Goal: Complete application form: Complete application form

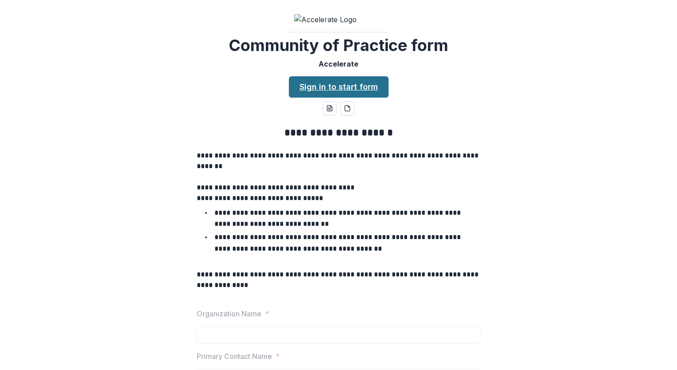
click at [344, 98] on link "Sign in to start form" at bounding box center [339, 86] width 100 height 21
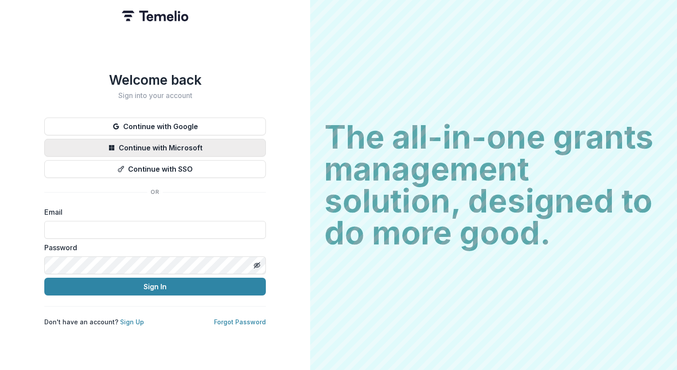
click at [165, 146] on button "Continue with Microsoft" at bounding box center [155, 148] width 222 height 18
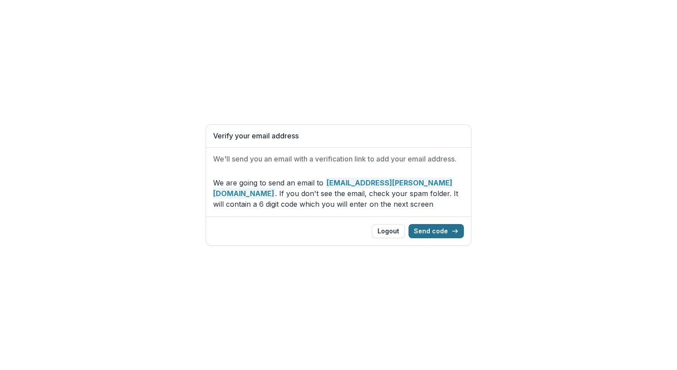
click at [431, 231] on button "Send code" at bounding box center [436, 231] width 55 height 14
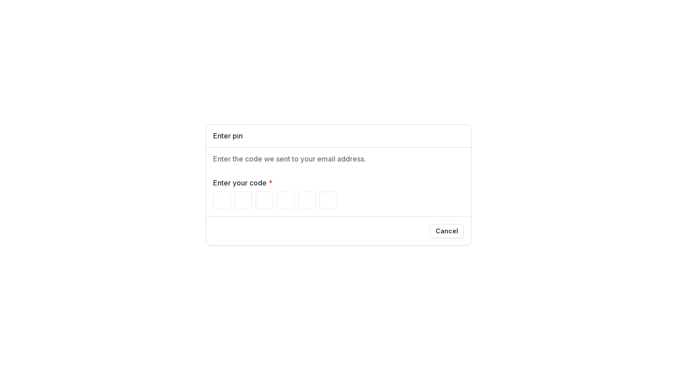
type input "*"
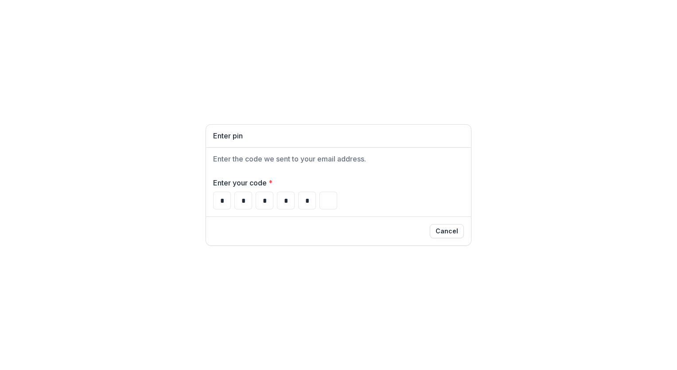
type input "*"
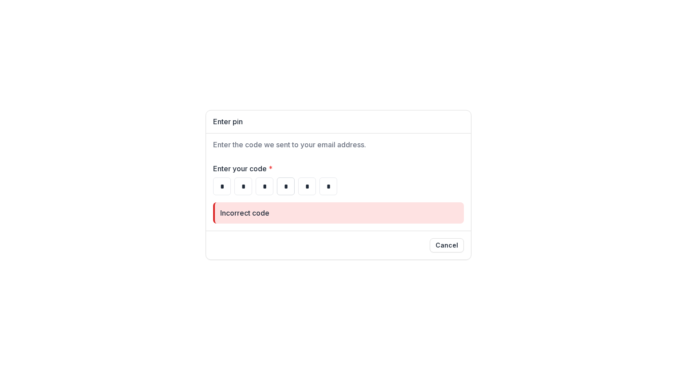
drag, startPoint x: 330, startPoint y: 189, endPoint x: 283, endPoint y: 184, distance: 47.2
click at [283, 184] on div "* * * * * *" at bounding box center [338, 186] width 251 height 18
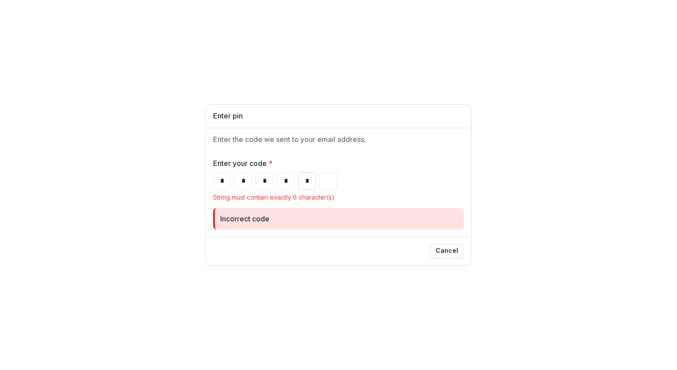
click at [308, 179] on input "*" at bounding box center [307, 181] width 18 height 18
type input "*"
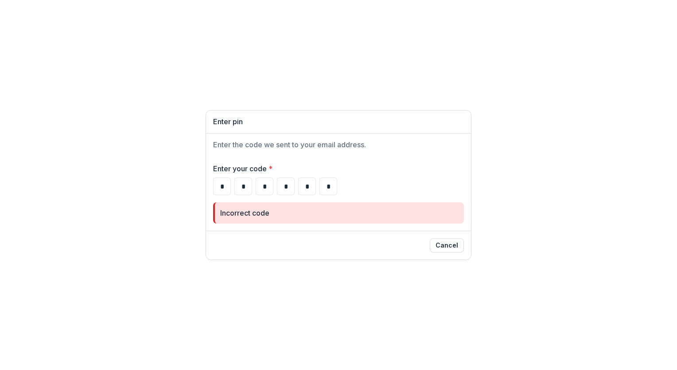
click at [340, 191] on div "* * * * * *" at bounding box center [338, 186] width 251 height 18
click at [335, 184] on input "*" at bounding box center [329, 186] width 18 height 18
click at [297, 197] on form "Enter your code * * * * * * * Incorrect code" at bounding box center [338, 193] width 251 height 60
click at [309, 185] on input "*" at bounding box center [307, 186] width 18 height 18
drag, startPoint x: 332, startPoint y: 185, endPoint x: 194, endPoint y: 172, distance: 138.6
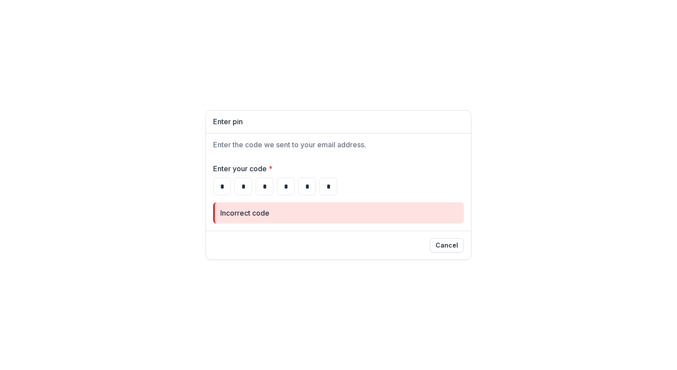
click at [194, 172] on div "Enter pin Enter the code we sent to your email address. Enter your code * * * *…" at bounding box center [338, 185] width 677 height 370
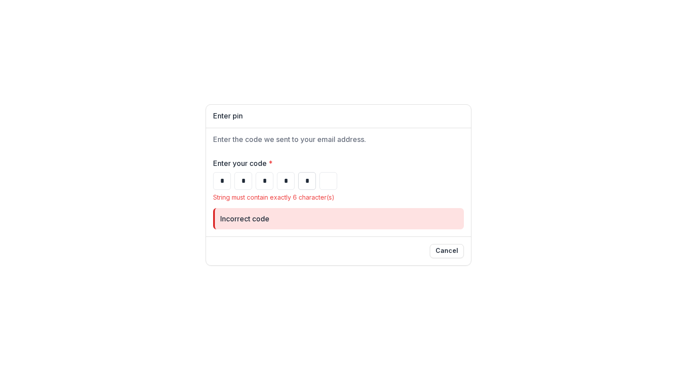
click at [311, 178] on input "*" at bounding box center [307, 181] width 18 height 18
click at [286, 181] on input "*" at bounding box center [286, 181] width 18 height 18
click at [267, 176] on input "*" at bounding box center [265, 181] width 18 height 18
click at [245, 182] on input "*" at bounding box center [244, 181] width 18 height 18
click at [225, 179] on input "Please enter your pin code" at bounding box center [222, 181] width 18 height 18
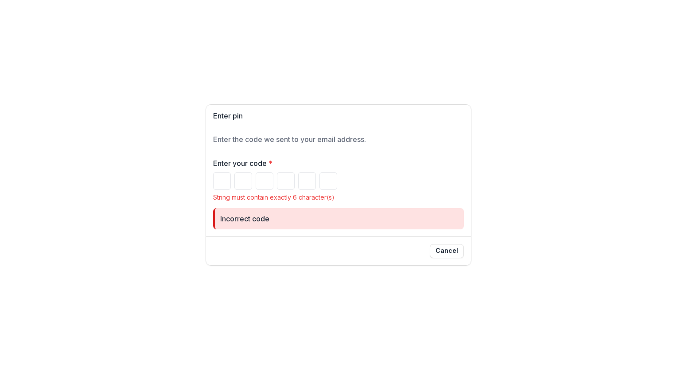
click at [276, 209] on div "Incorrect code" at bounding box center [338, 218] width 251 height 21
click at [410, 269] on div "Enter pin Enter the code we sent to your email address. Enter your code * Strin…" at bounding box center [338, 185] width 677 height 370
click at [222, 181] on input "Please enter your pin code" at bounding box center [222, 181] width 18 height 18
type input "*"
click at [241, 177] on input "Please enter your pin code" at bounding box center [244, 181] width 18 height 18
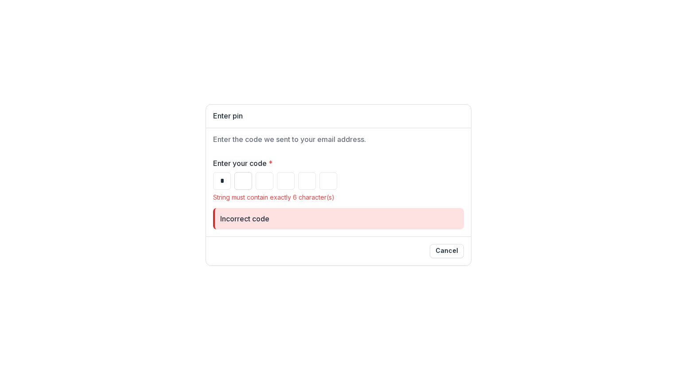
type input "*"
click at [262, 179] on input "Please enter your pin code" at bounding box center [265, 181] width 18 height 18
type input "*"
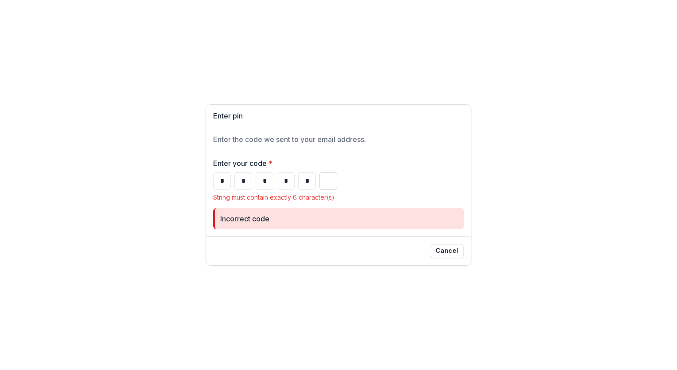
type input "*"
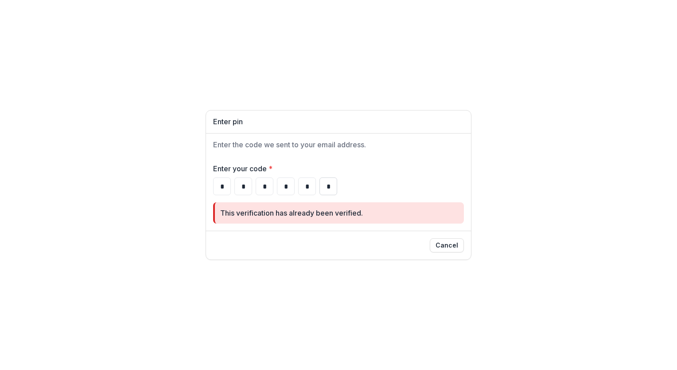
click at [334, 181] on input "*" at bounding box center [329, 186] width 18 height 18
click at [450, 253] on div "Cancel" at bounding box center [338, 245] width 265 height 29
click at [438, 250] on button "Cancel" at bounding box center [447, 245] width 34 height 14
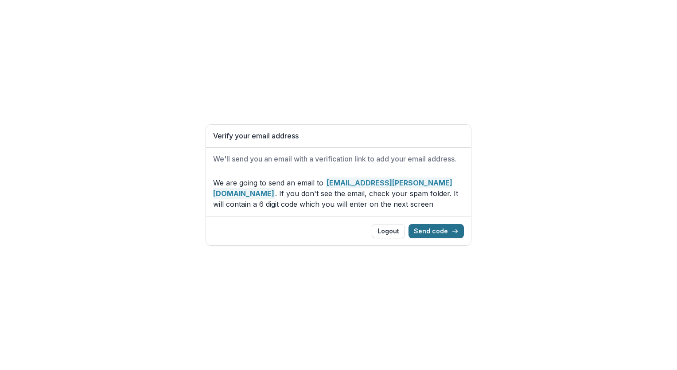
click at [431, 231] on button "Send code" at bounding box center [436, 231] width 55 height 14
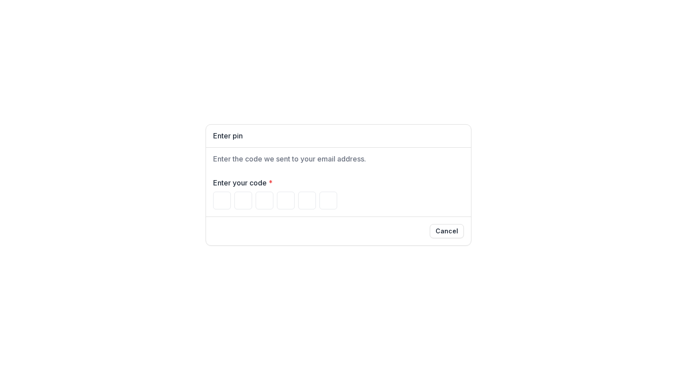
type input "*"
click at [242, 195] on input "*" at bounding box center [244, 201] width 18 height 18
click at [244, 197] on input "*" at bounding box center [244, 201] width 18 height 18
type input "*"
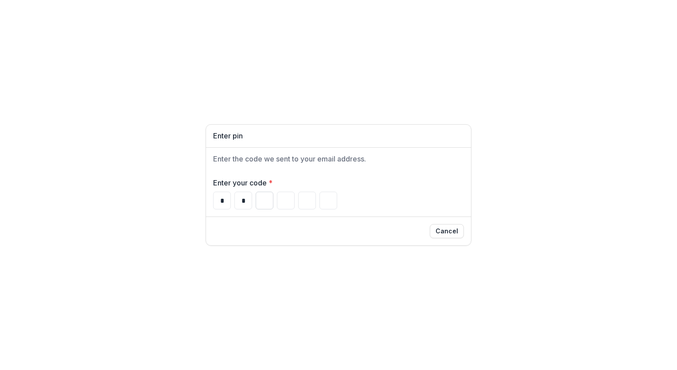
click at [264, 200] on input "Please enter your pin code" at bounding box center [265, 201] width 18 height 18
type input "*"
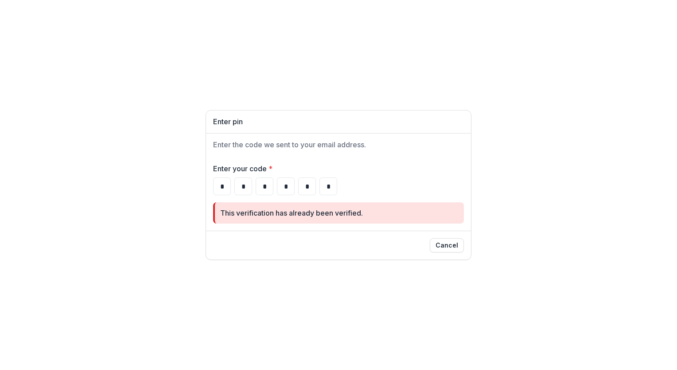
click at [414, 228] on div "Enter your code * * * * * * * This verification has already been verified." at bounding box center [338, 193] width 265 height 74
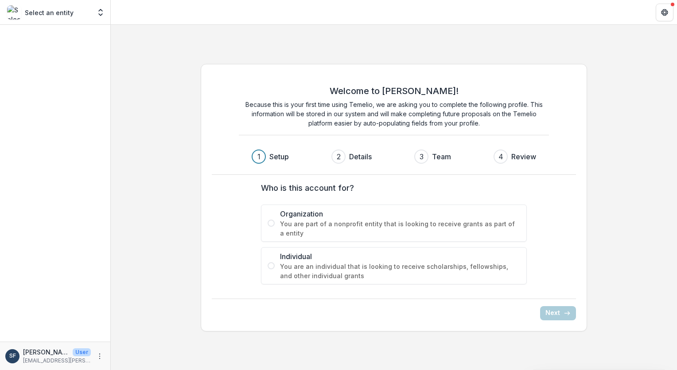
click at [270, 222] on span at bounding box center [271, 222] width 7 height 7
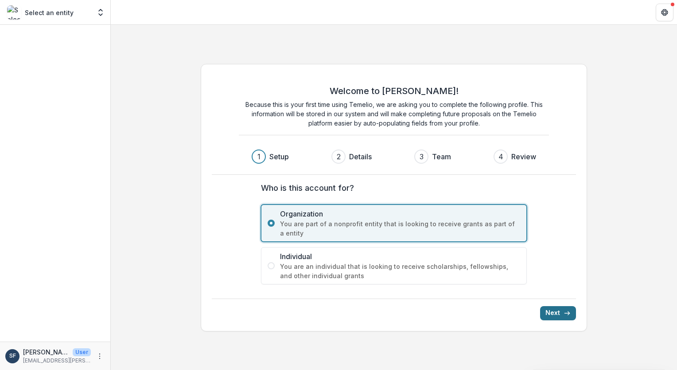
click at [553, 314] on button "Next" at bounding box center [558, 313] width 36 height 14
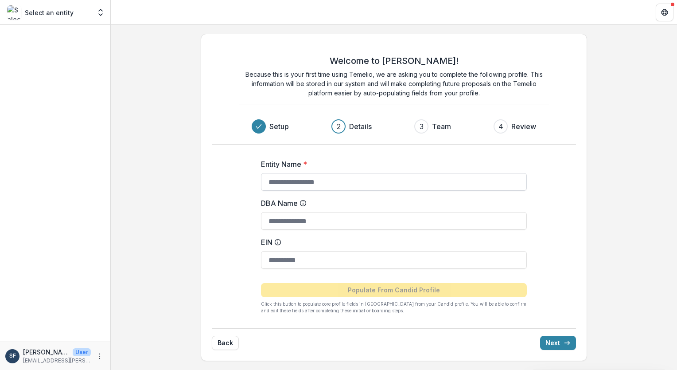
click at [369, 180] on input "Entity Name *" at bounding box center [394, 182] width 266 height 18
type input "**********"
click at [349, 214] on input "DBA Name" at bounding box center [394, 221] width 266 height 18
type input "****"
click at [299, 262] on input "EIN" at bounding box center [394, 260] width 266 height 18
